Goal: Information Seeking & Learning: Find specific fact

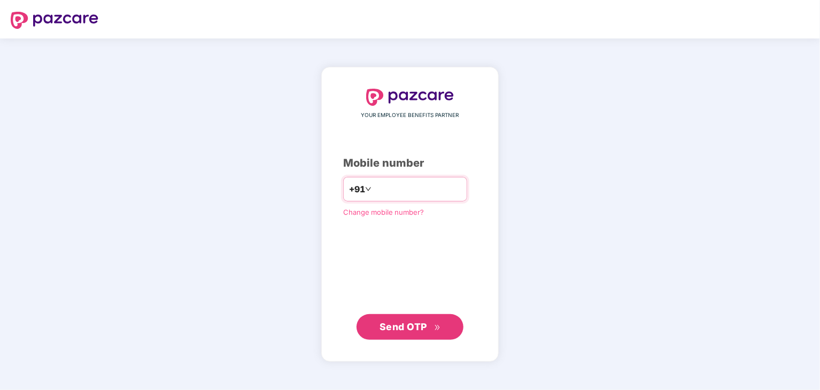
type input "**********"
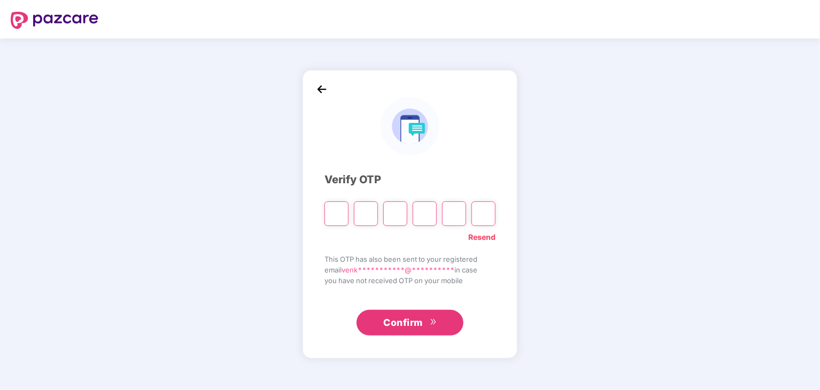
type input "*"
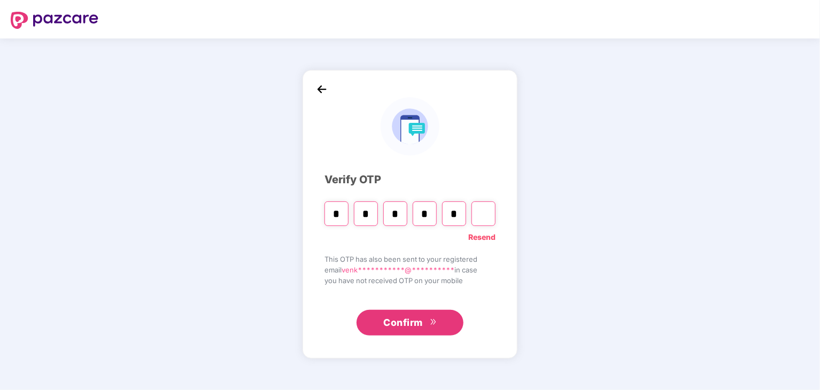
type input "*"
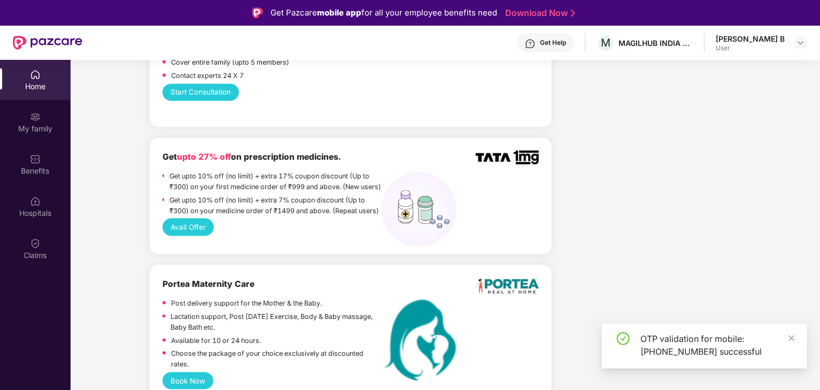
scroll to position [873, 0]
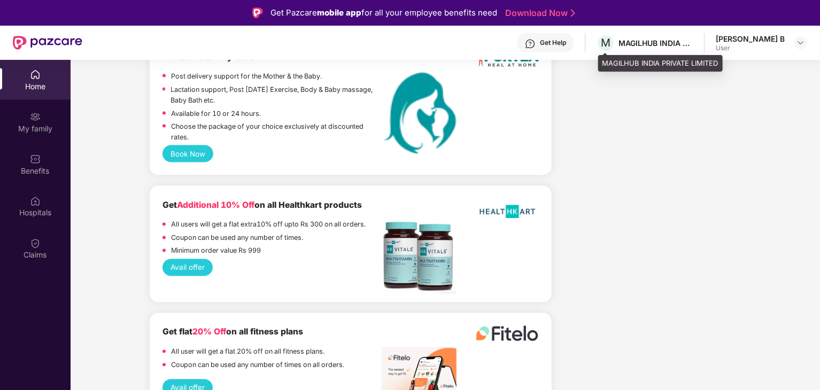
click at [648, 41] on div "MAGILHUB INDIA PRIVATE LIMITED" at bounding box center [655, 43] width 75 height 10
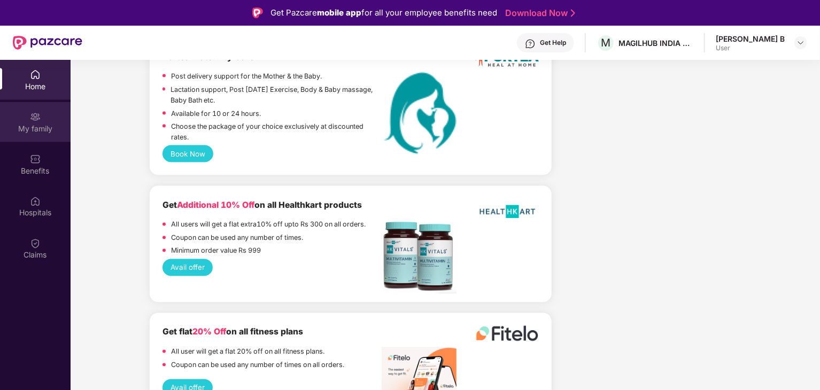
click at [59, 111] on div "My family" at bounding box center [35, 122] width 71 height 40
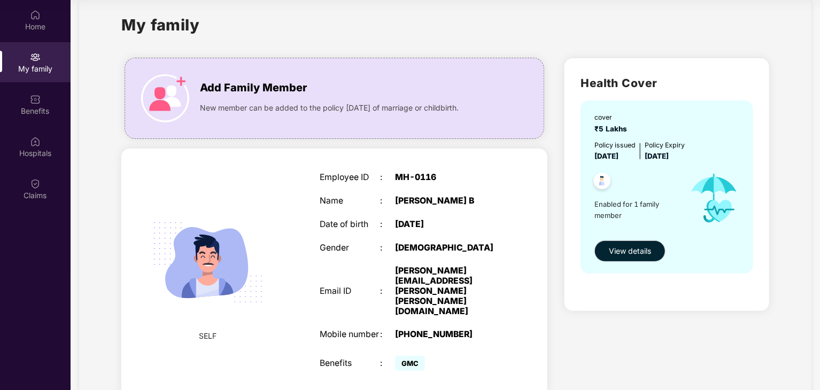
scroll to position [0, 0]
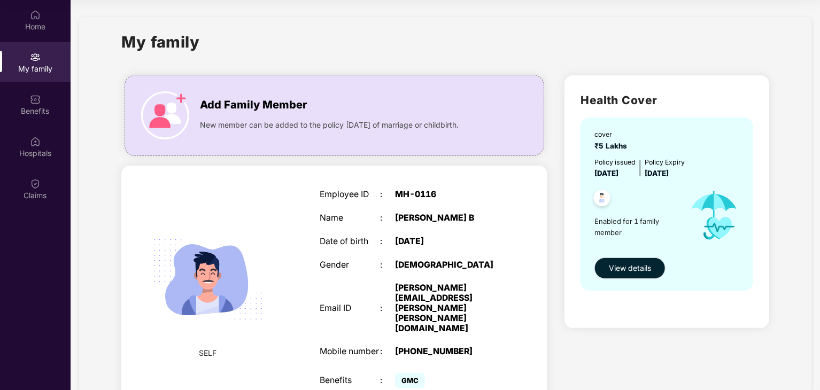
click at [410, 373] on span "GMC" at bounding box center [410, 380] width 30 height 15
click at [44, 110] on div "Benefits" at bounding box center [35, 111] width 71 height 11
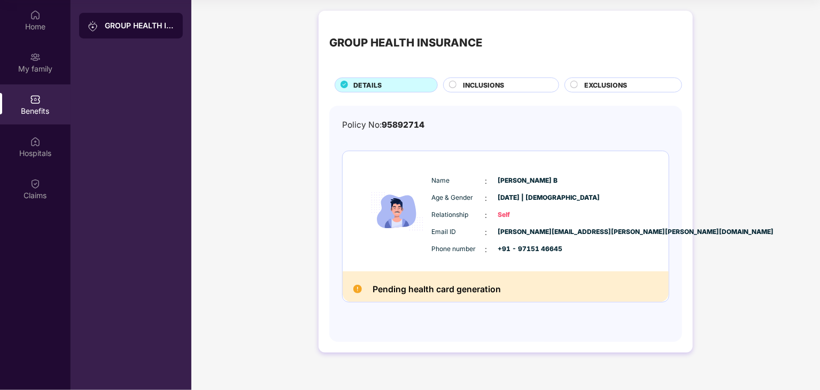
click at [359, 291] on img at bounding box center [357, 289] width 9 height 9
click at [483, 84] on span "INCLUSIONS" at bounding box center [483, 85] width 41 height 10
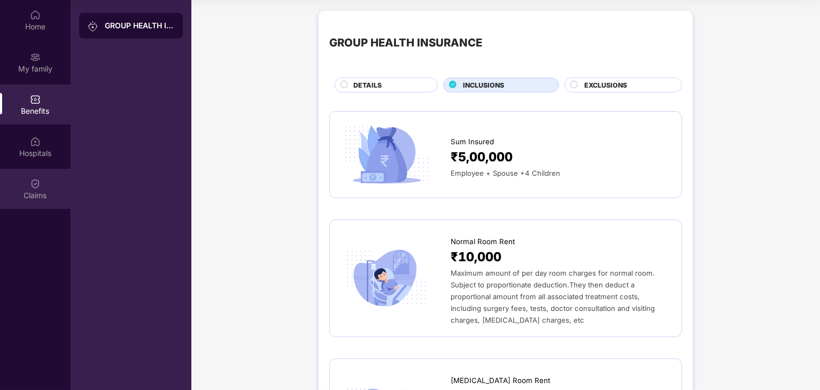
click at [19, 177] on div "Claims" at bounding box center [35, 189] width 71 height 40
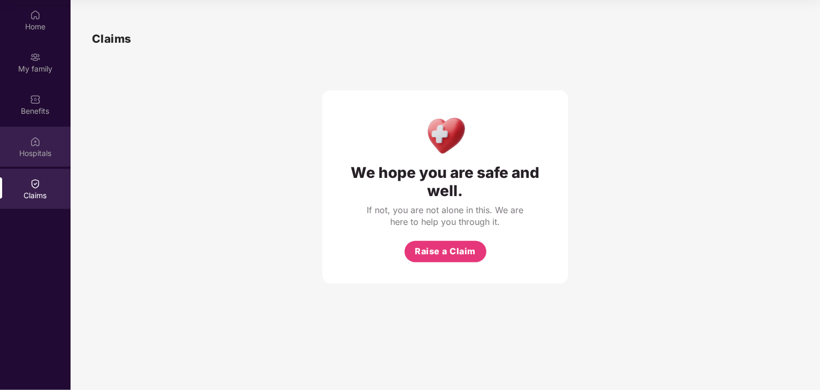
click at [45, 147] on div "Hospitals" at bounding box center [35, 147] width 71 height 40
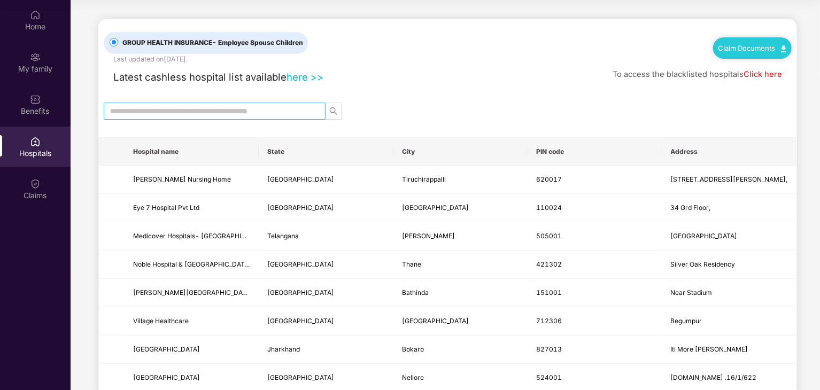
click at [244, 110] on input "text" at bounding box center [210, 111] width 200 height 12
type input "******"
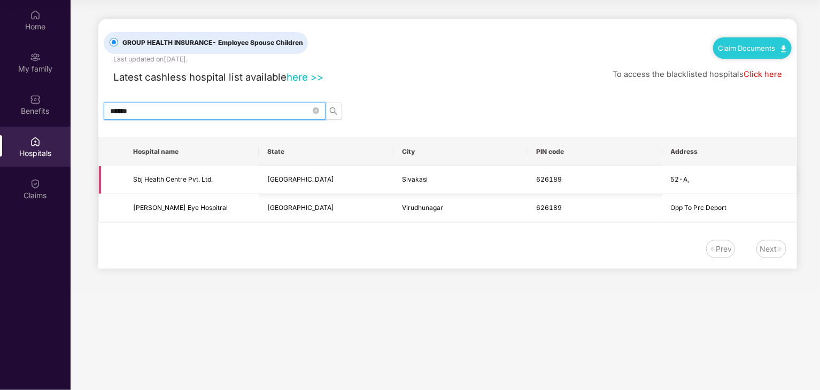
click at [149, 184] on span "Sbj Health Centre Pvt. Ltd." at bounding box center [191, 180] width 117 height 10
click at [182, 177] on td "Sbj Health Centre Pvt. Ltd." at bounding box center [192, 180] width 134 height 28
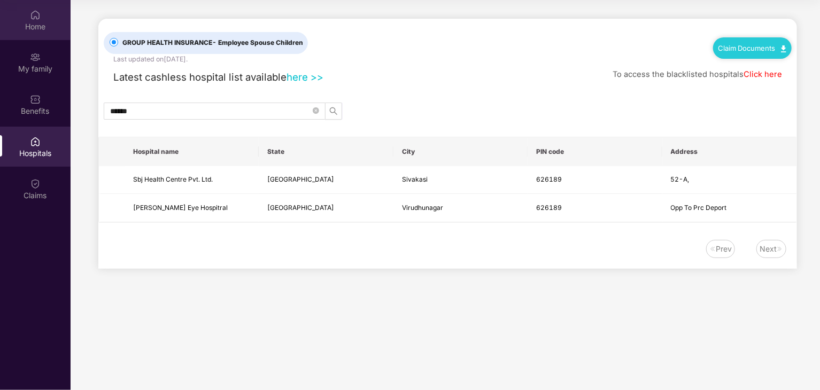
click at [36, 28] on div "Home" at bounding box center [35, 26] width 71 height 11
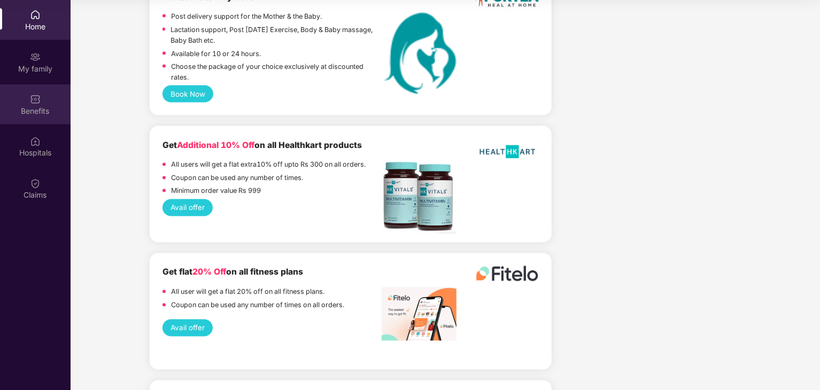
scroll to position [1122, 0]
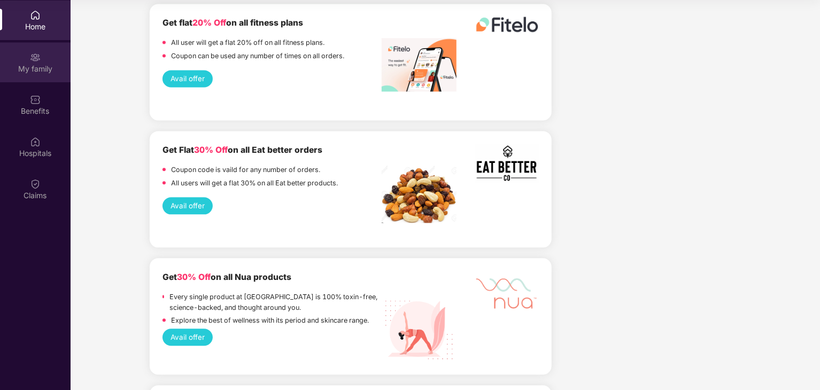
click at [36, 59] on img at bounding box center [35, 57] width 11 height 11
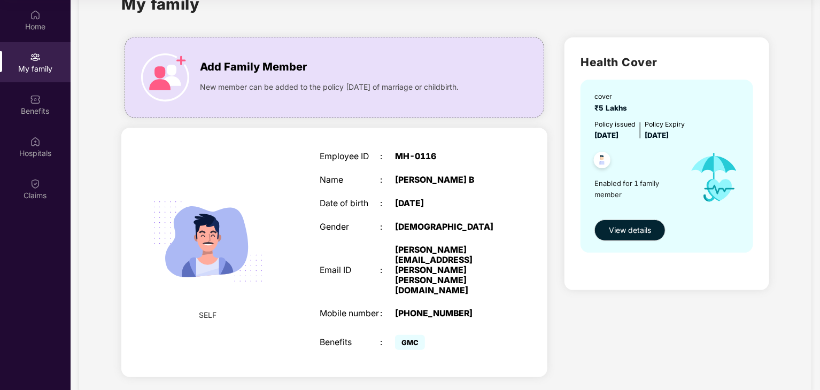
scroll to position [38, 0]
click at [277, 95] on div "Add Family Member New member can be added to the policy [DATE] of marriage or c…" at bounding box center [334, 77] width 418 height 59
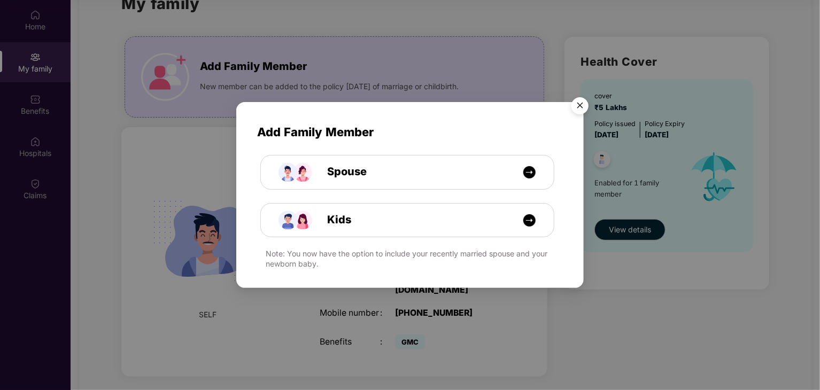
click at [579, 99] on img "Close" at bounding box center [580, 107] width 30 height 30
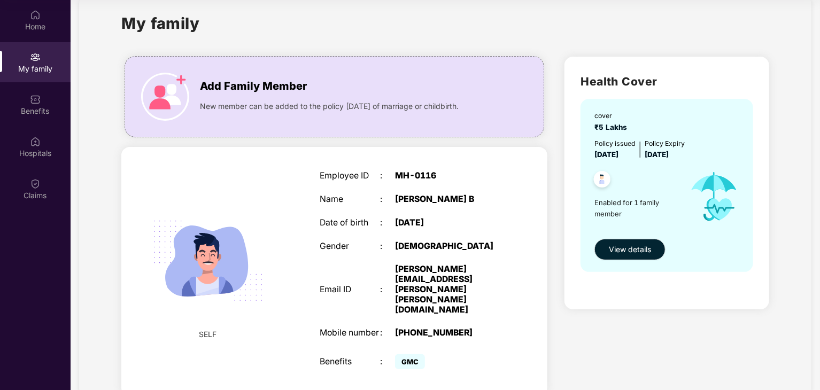
scroll to position [0, 0]
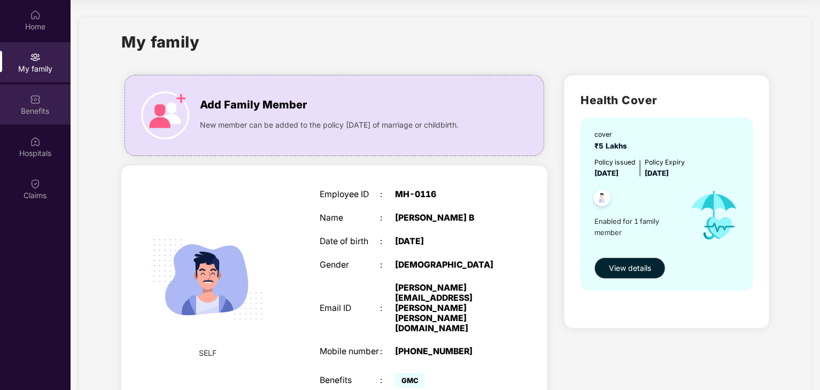
click at [16, 101] on div "Benefits" at bounding box center [35, 104] width 71 height 40
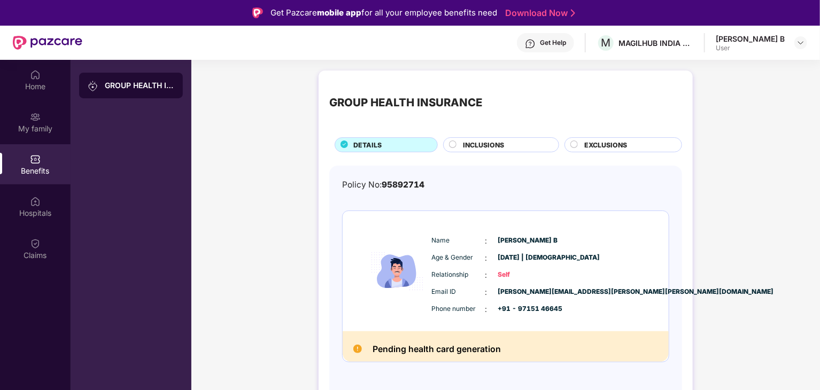
click at [757, 40] on div "[PERSON_NAME] B" at bounding box center [750, 39] width 69 height 10
click at [793, 41] on div "[PERSON_NAME] B User" at bounding box center [761, 43] width 91 height 19
click at [797, 41] on img at bounding box center [800, 42] width 9 height 9
click at [714, 73] on div "Logout" at bounding box center [750, 68] width 139 height 21
